Goal: Task Accomplishment & Management: Manage account settings

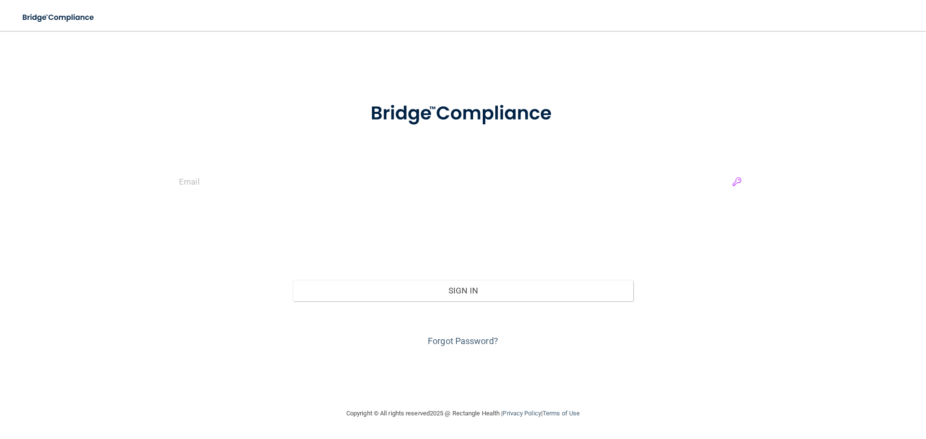
click at [740, 184] on input "email" at bounding box center [463, 182] width 568 height 22
type input "[EMAIL_ADDRESS][DOMAIN_NAME]"
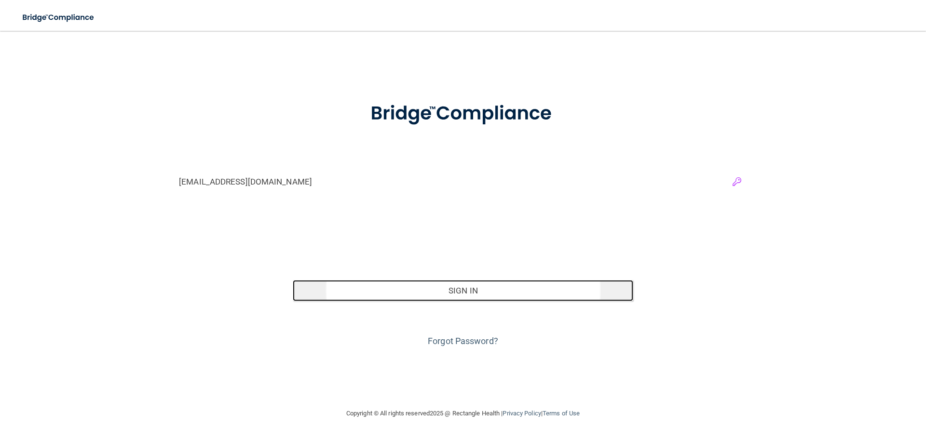
click at [509, 288] on button "Sign In" at bounding box center [463, 290] width 341 height 21
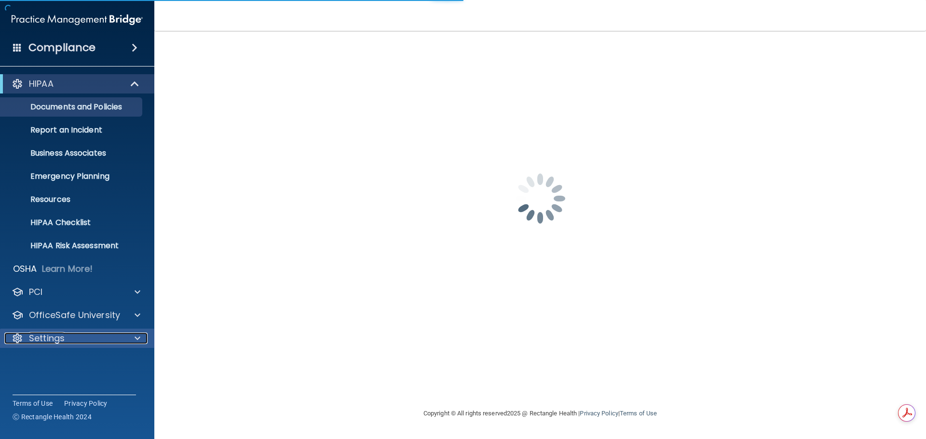
click at [52, 336] on p "Settings" at bounding box center [47, 339] width 36 height 12
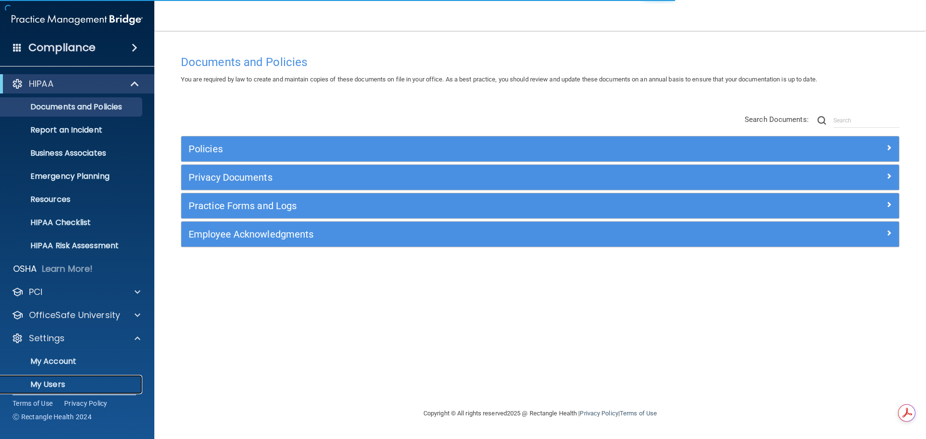
click at [51, 382] on p "My Users" at bounding box center [72, 385] width 132 height 10
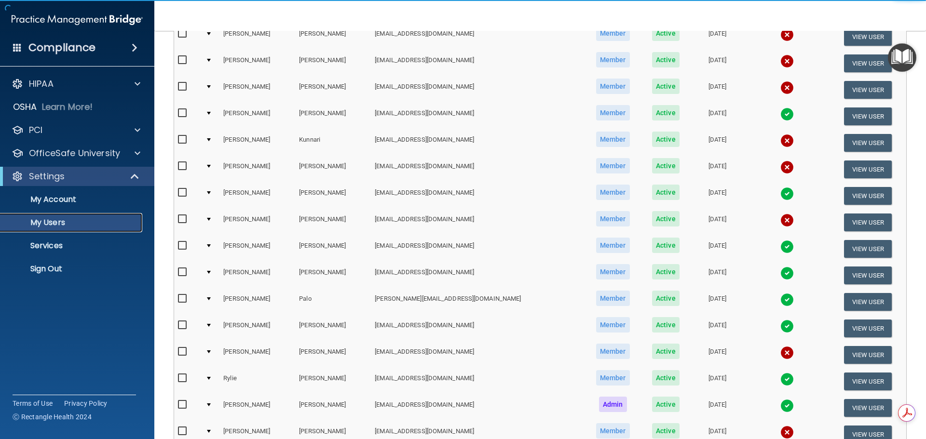
scroll to position [359, 0]
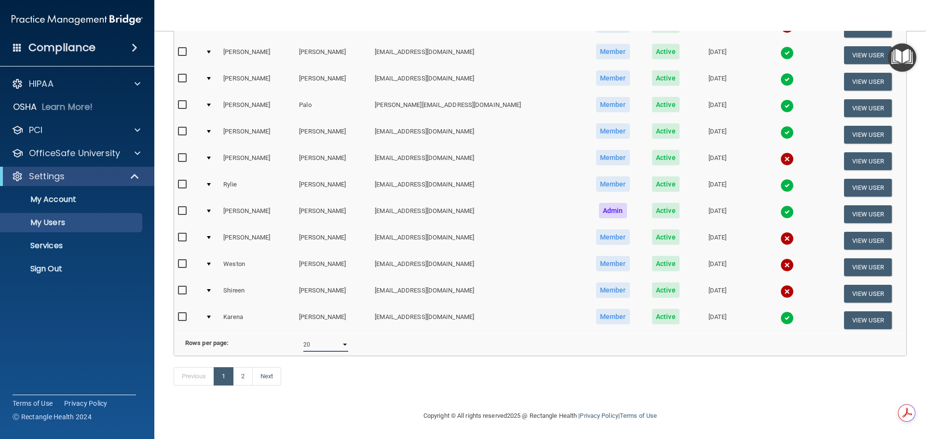
click at [339, 338] on select "10 20 30 40 all" at bounding box center [325, 345] width 45 height 14
select select "23"
click at [303, 338] on select "10 20 30 40 all" at bounding box center [325, 345] width 45 height 14
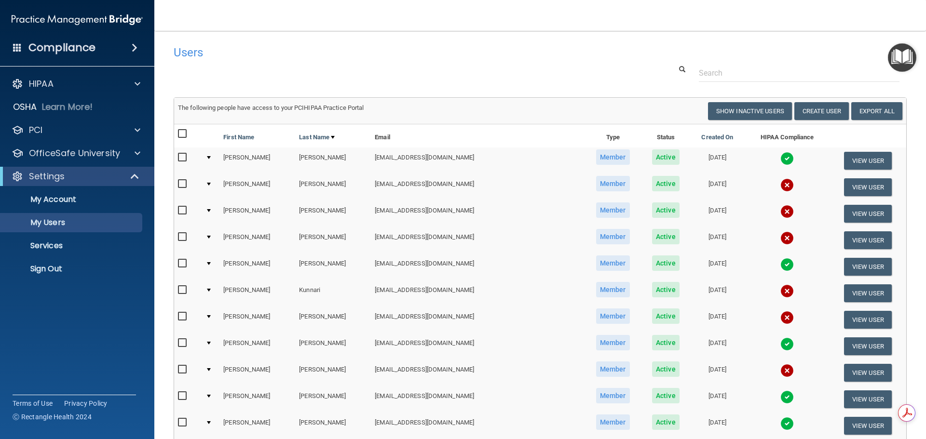
click at [183, 134] on input "checkbox" at bounding box center [183, 134] width 11 height 8
checkbox input "true"
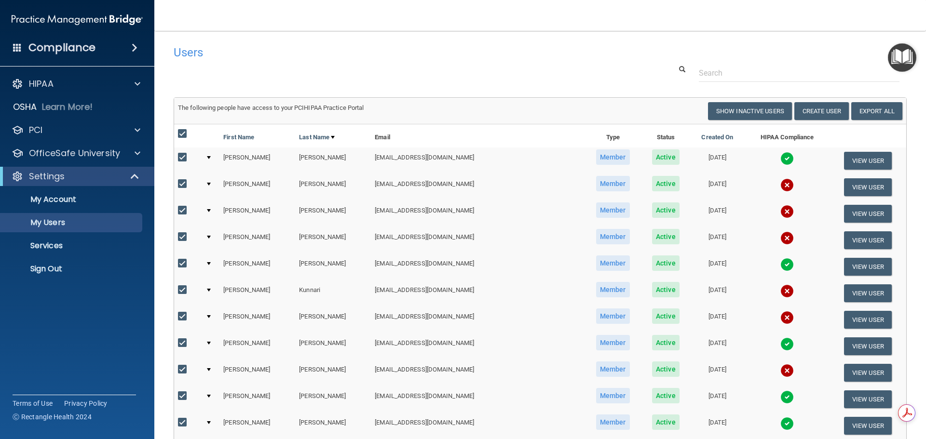
checkbox input "true"
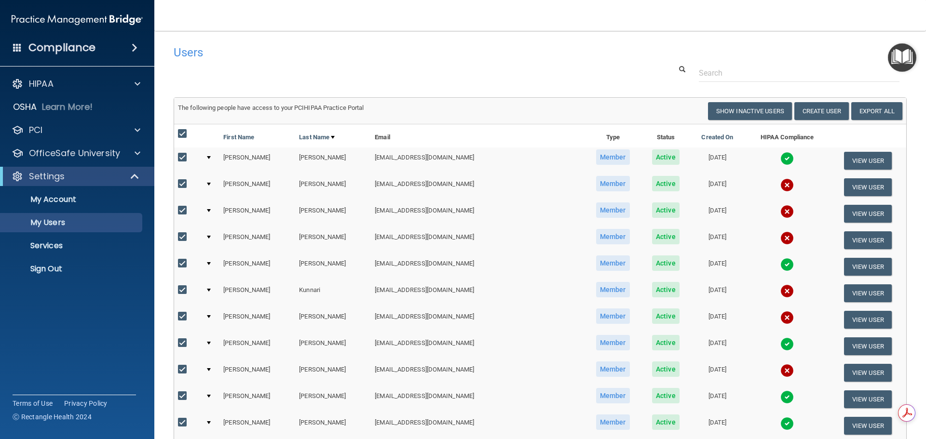
checkbox input "true"
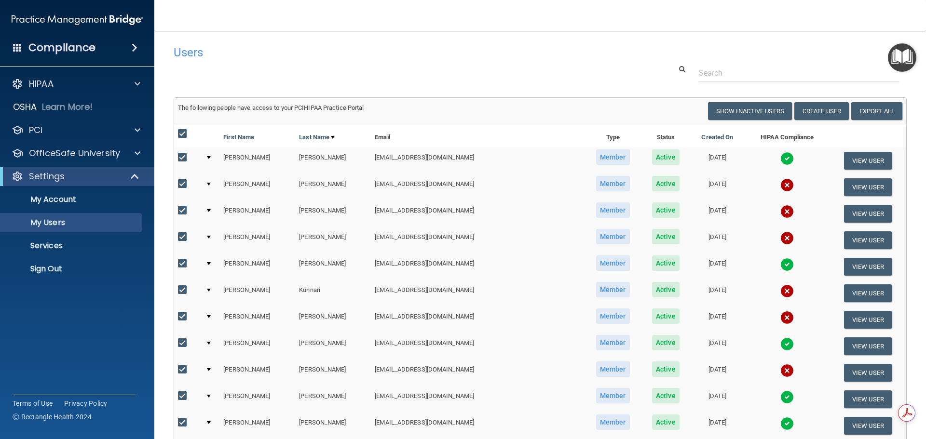
checkbox input "true"
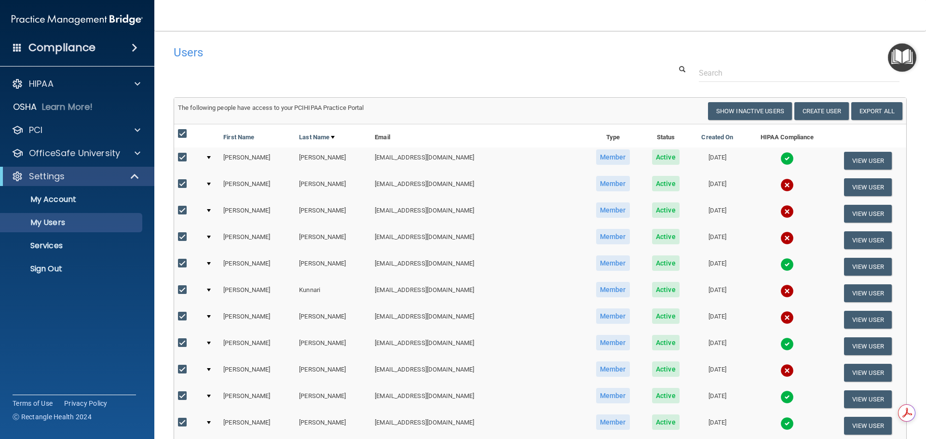
checkbox input "true"
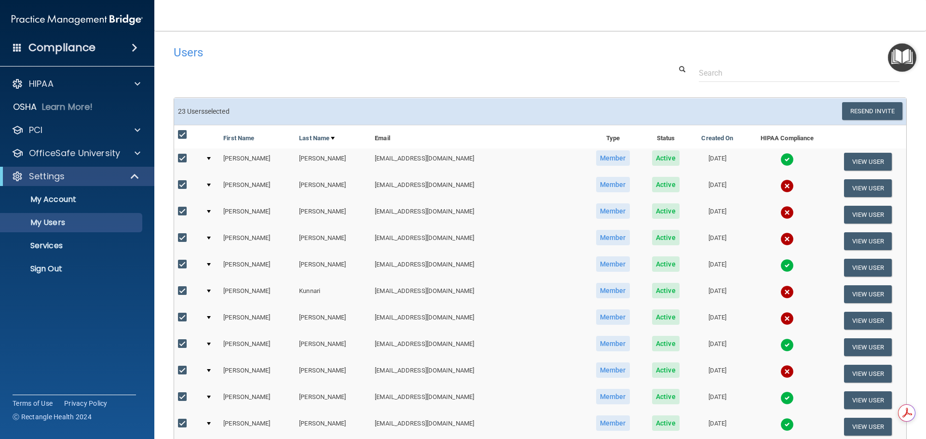
click at [182, 158] on input "checkbox" at bounding box center [183, 159] width 11 height 8
checkbox input "false"
click at [183, 265] on input "checkbox" at bounding box center [183, 265] width 11 height 8
checkbox input "false"
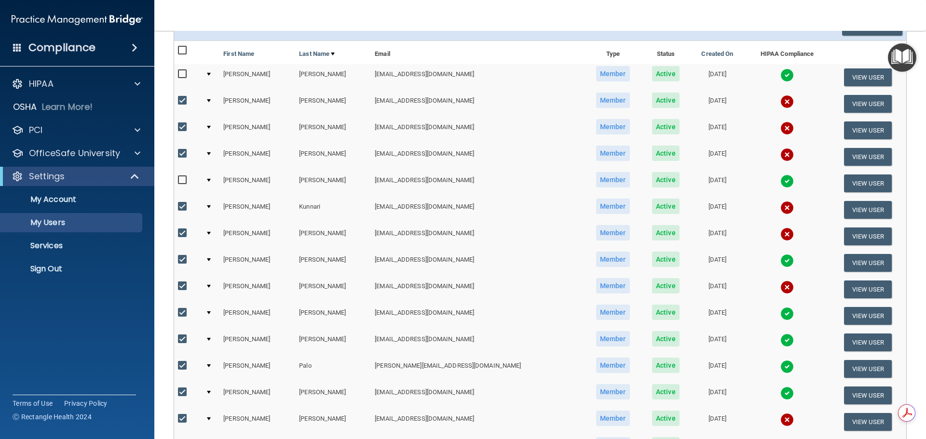
scroll to position [96, 0]
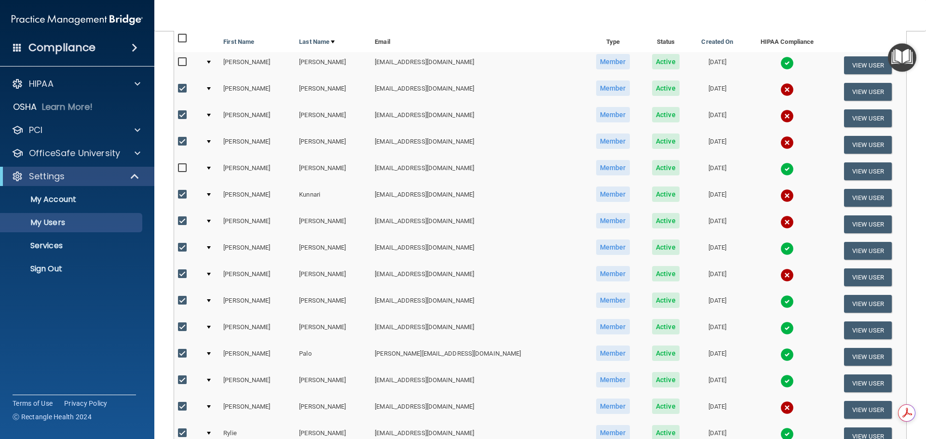
click at [181, 246] on input "checkbox" at bounding box center [183, 248] width 11 height 8
checkbox input "false"
click at [181, 299] on input "checkbox" at bounding box center [183, 301] width 11 height 8
checkbox input "false"
click at [182, 330] on input "checkbox" at bounding box center [183, 328] width 11 height 8
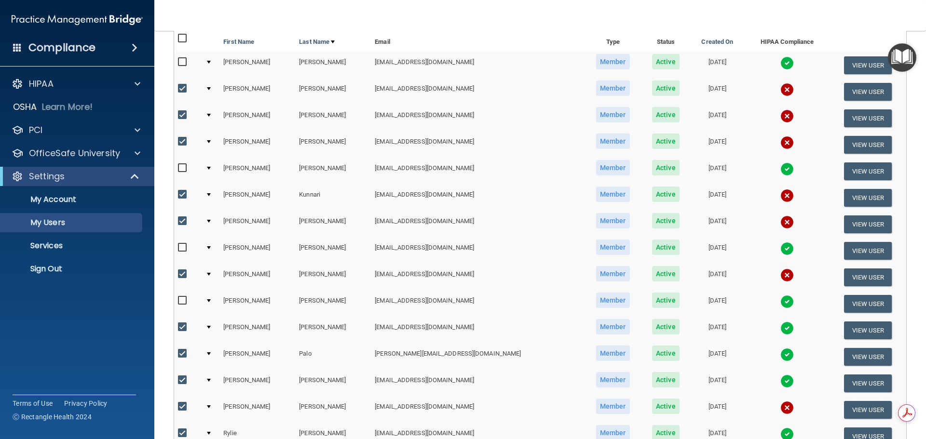
checkbox input "false"
click at [182, 356] on input "checkbox" at bounding box center [183, 354] width 11 height 8
checkbox input "false"
click at [183, 380] on input "checkbox" at bounding box center [183, 381] width 11 height 8
checkbox input "false"
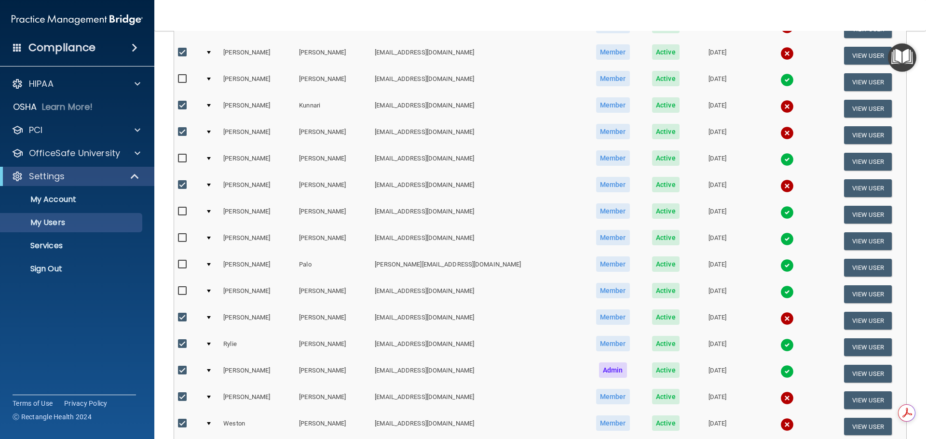
scroll to position [193, 0]
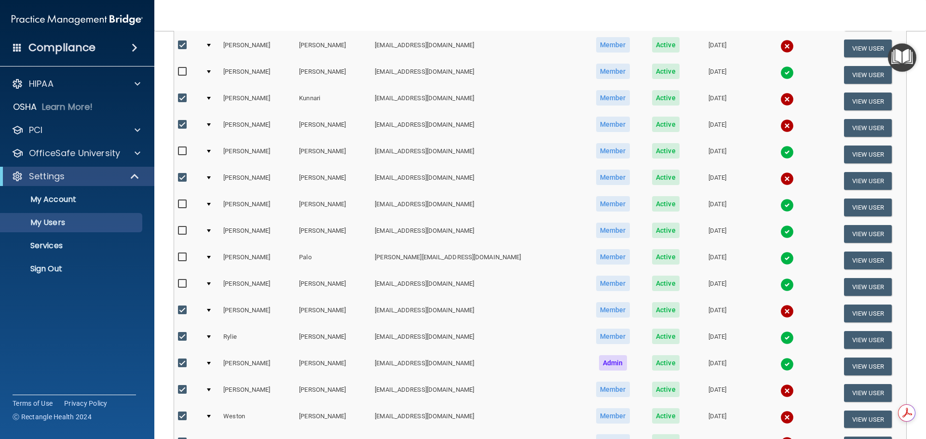
click at [181, 337] on input "checkbox" at bounding box center [183, 337] width 11 height 8
checkbox input "false"
click at [179, 364] on input "checkbox" at bounding box center [183, 364] width 11 height 8
checkbox input "false"
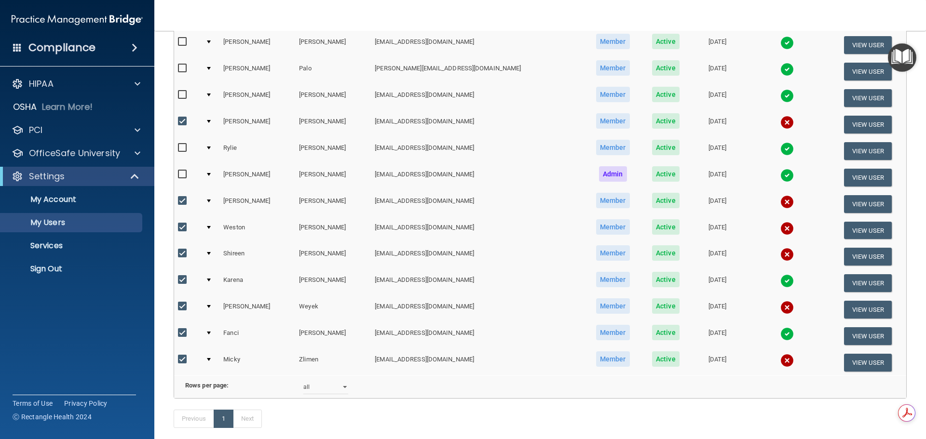
scroll to position [386, 0]
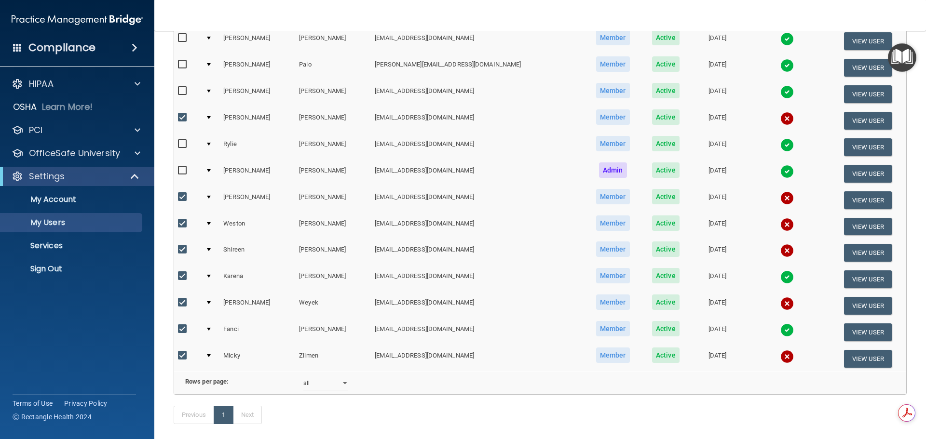
click at [182, 275] on input "checkbox" at bounding box center [183, 277] width 11 height 8
checkbox input "false"
click at [182, 331] on input "checkbox" at bounding box center [183, 330] width 11 height 8
checkbox input "false"
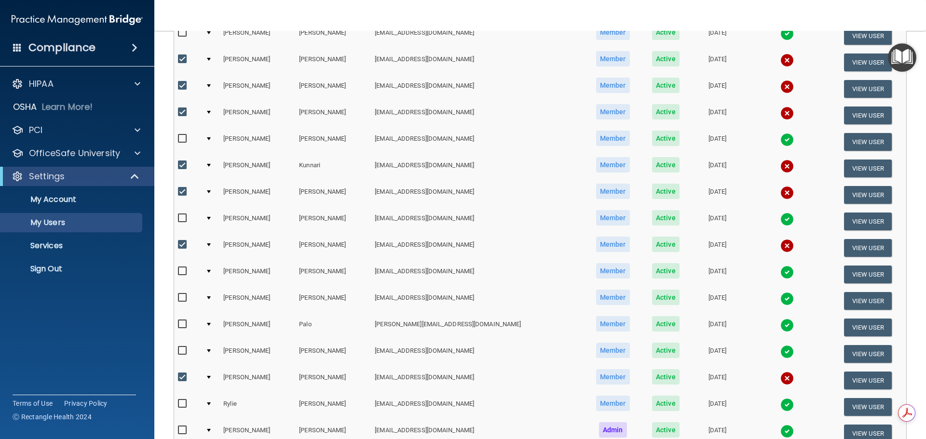
scroll to position [5, 0]
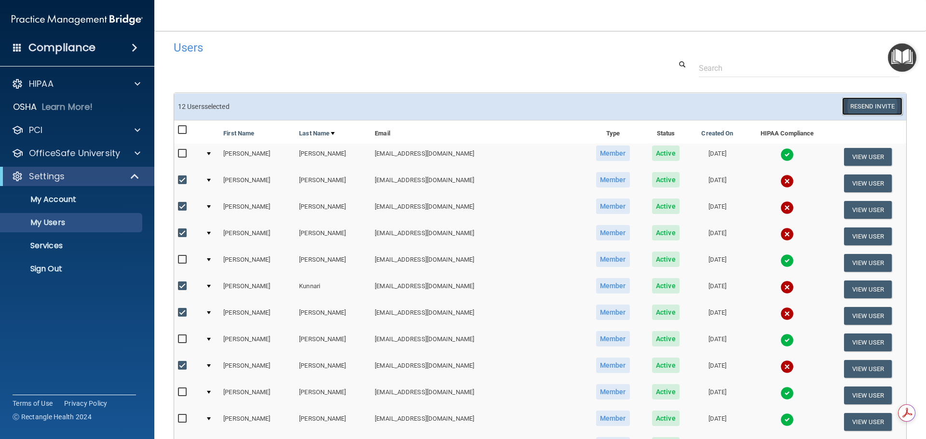
click at [857, 108] on button "Resend Invite" at bounding box center [872, 106] width 60 height 18
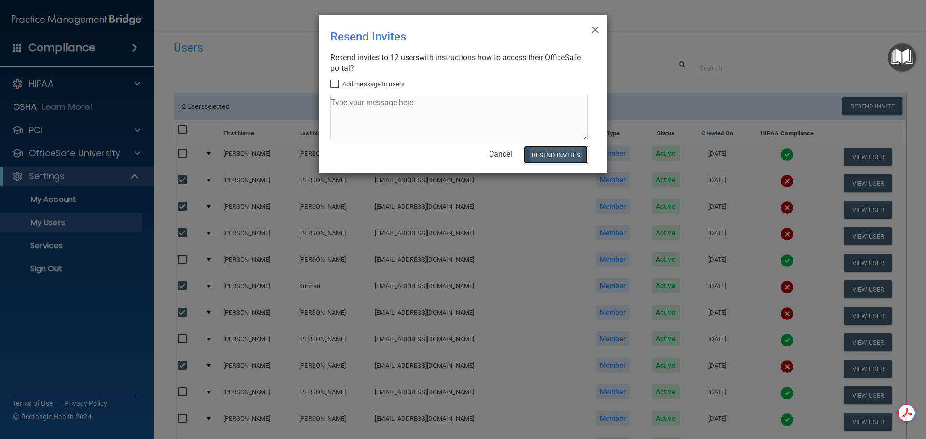
click at [565, 152] on button "Resend Invites" at bounding box center [556, 155] width 64 height 18
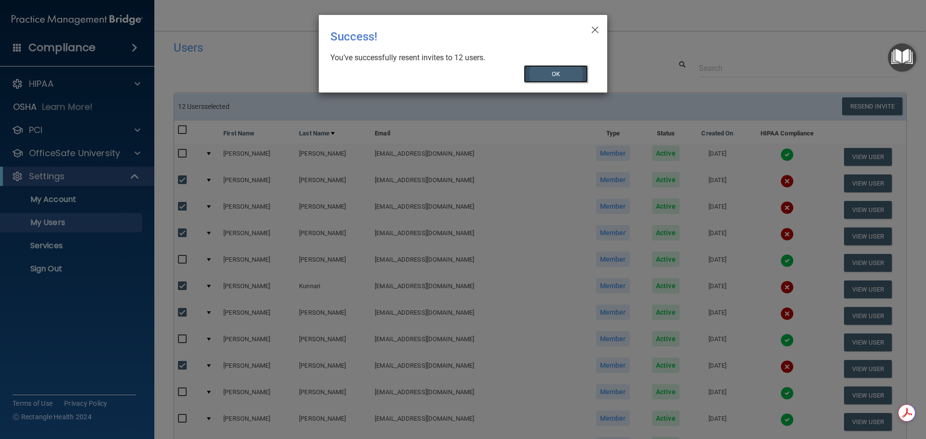
click at [553, 76] on button "OK" at bounding box center [556, 74] width 65 height 18
